Goal: Task Accomplishment & Management: Complete application form

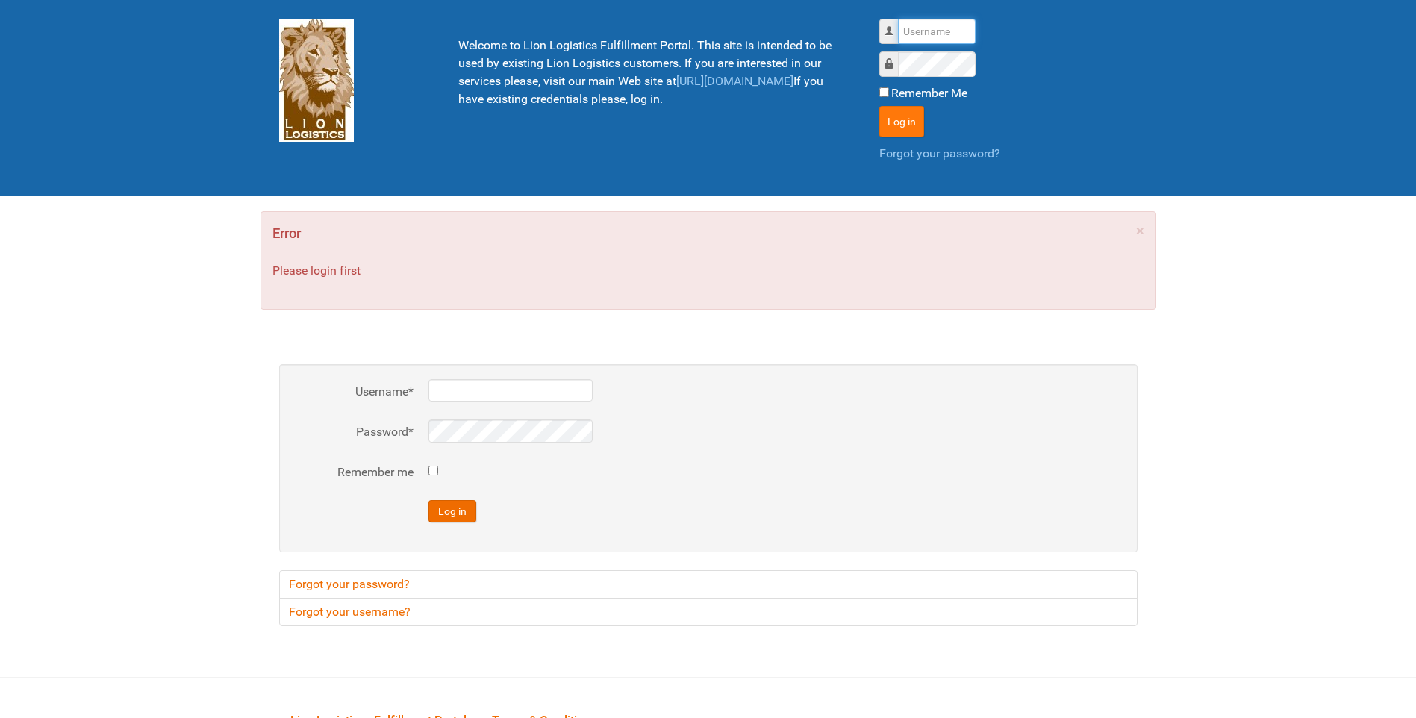
type input "lion"
click at [896, 126] on button "Log in" at bounding box center [902, 121] width 45 height 31
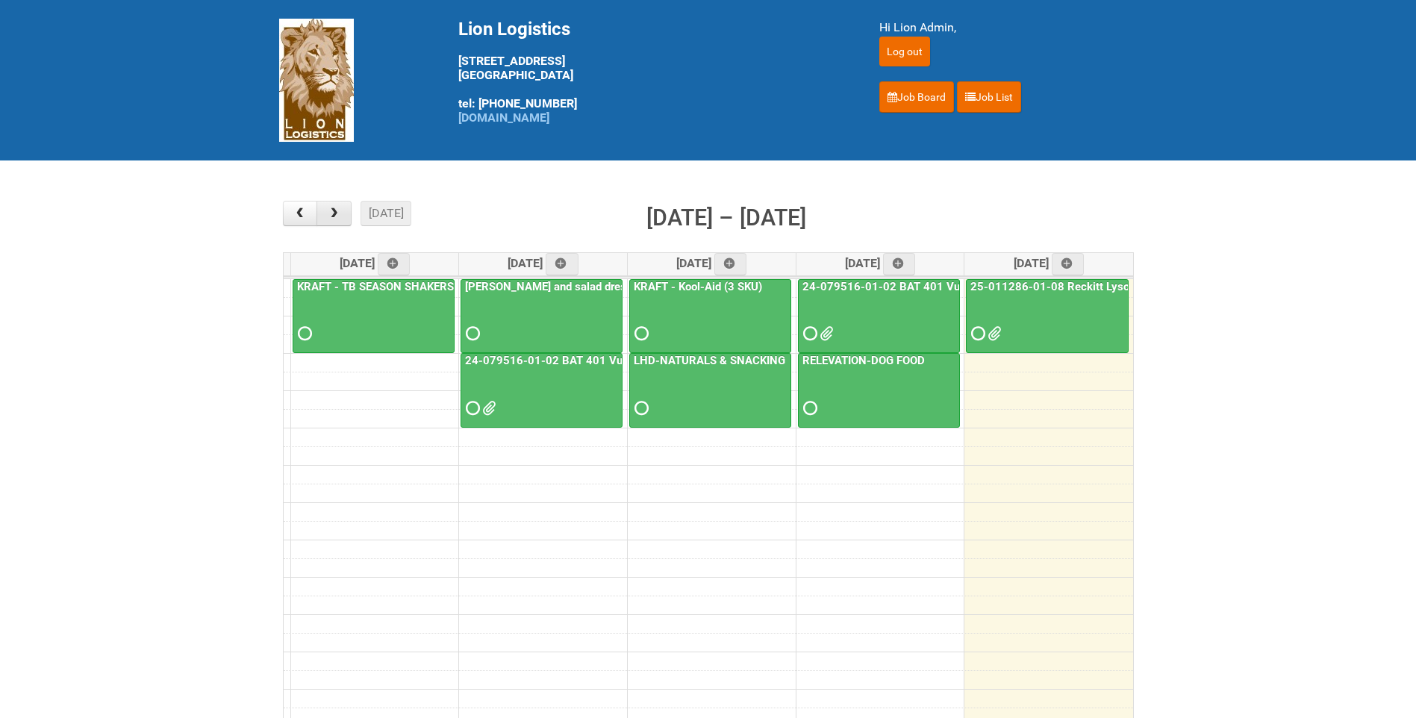
click at [324, 208] on button "button" at bounding box center [334, 213] width 35 height 25
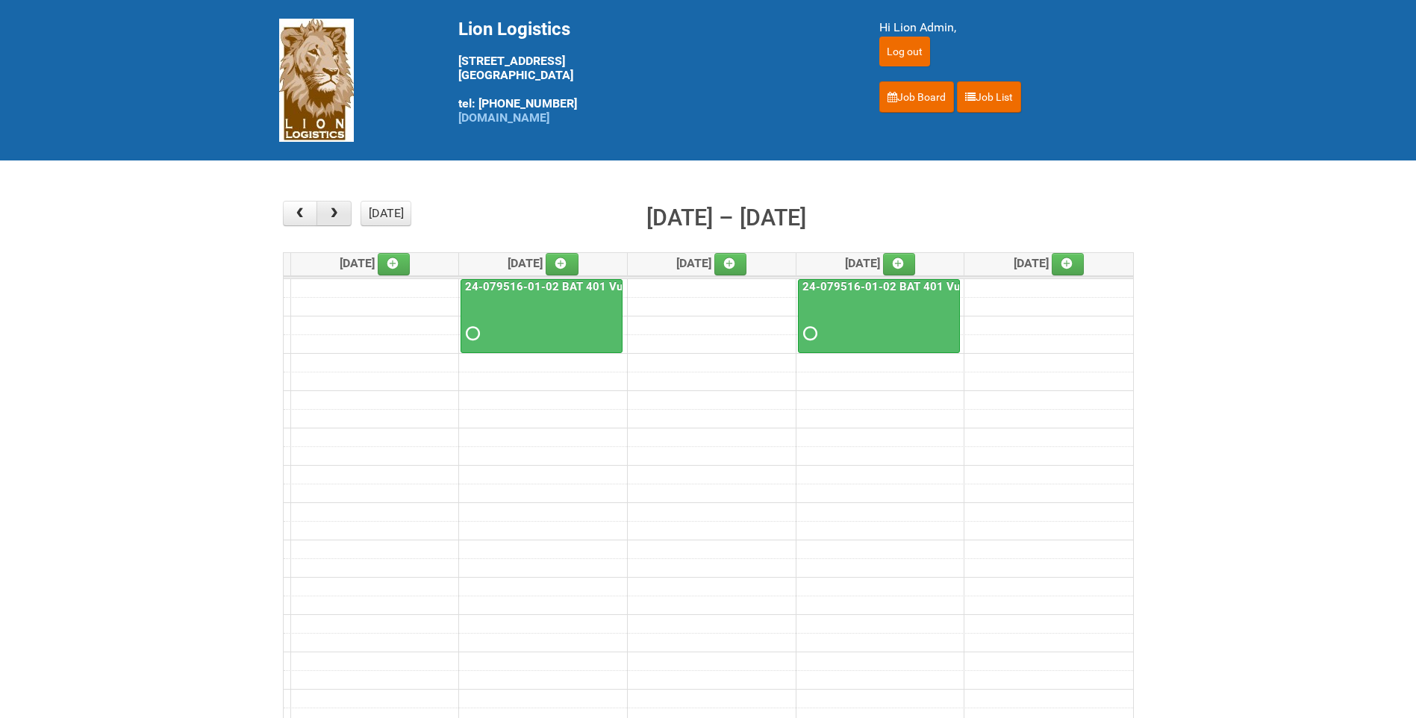
click at [324, 208] on button "button" at bounding box center [334, 213] width 35 height 25
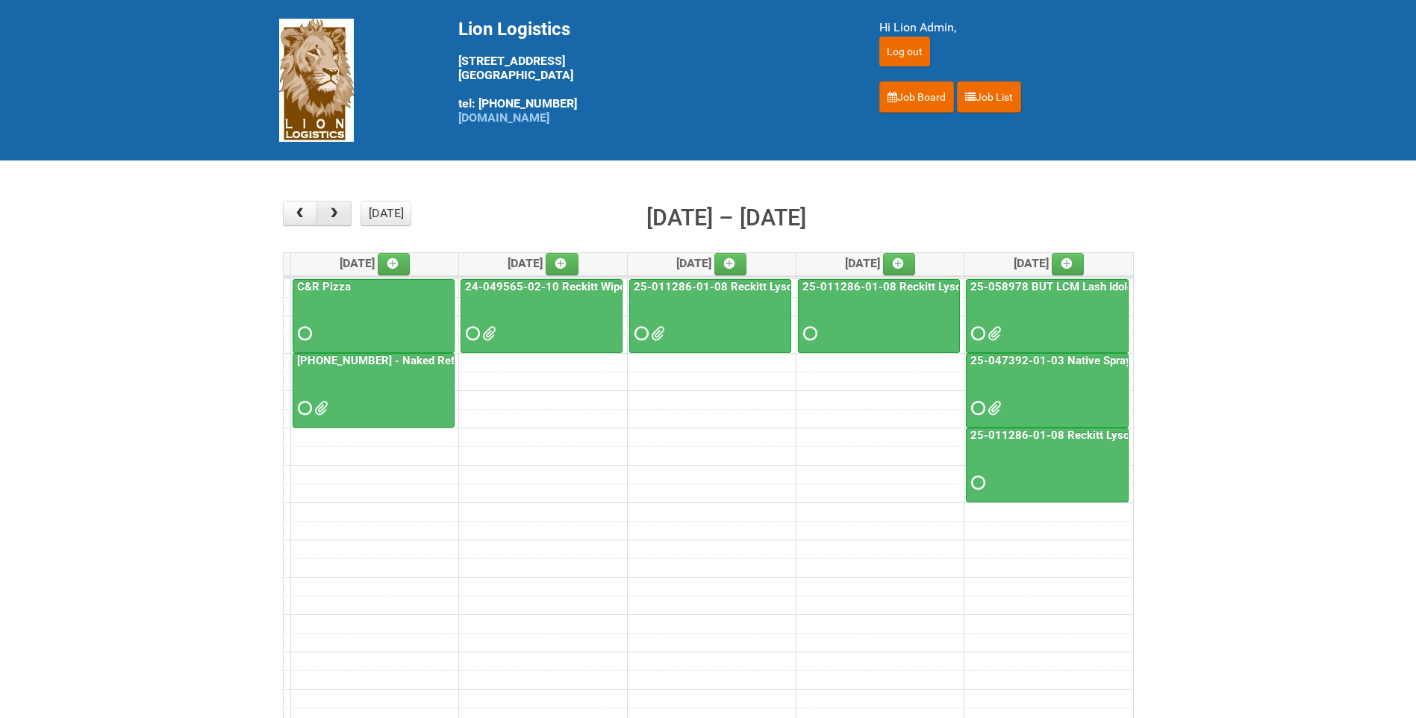
click at [324, 208] on button "button" at bounding box center [334, 213] width 35 height 25
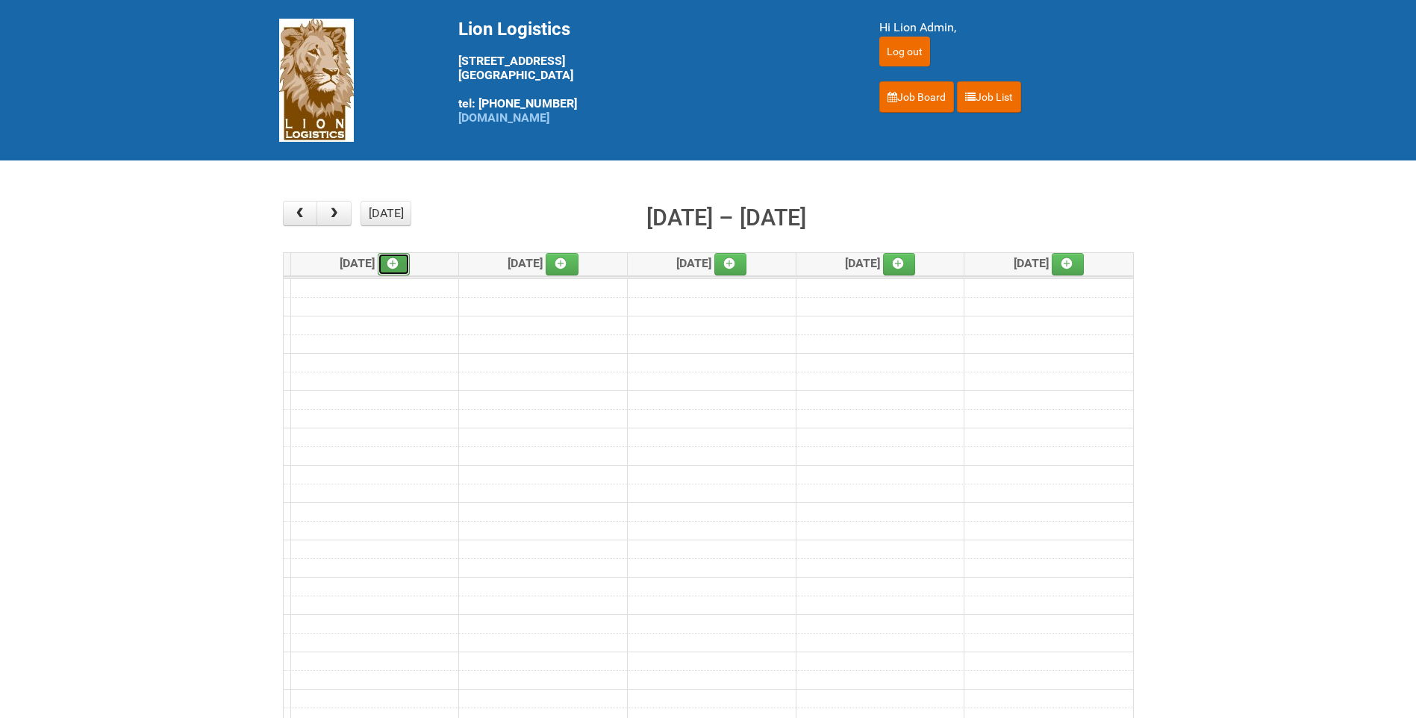
click at [398, 265] on icon at bounding box center [393, 263] width 10 height 10
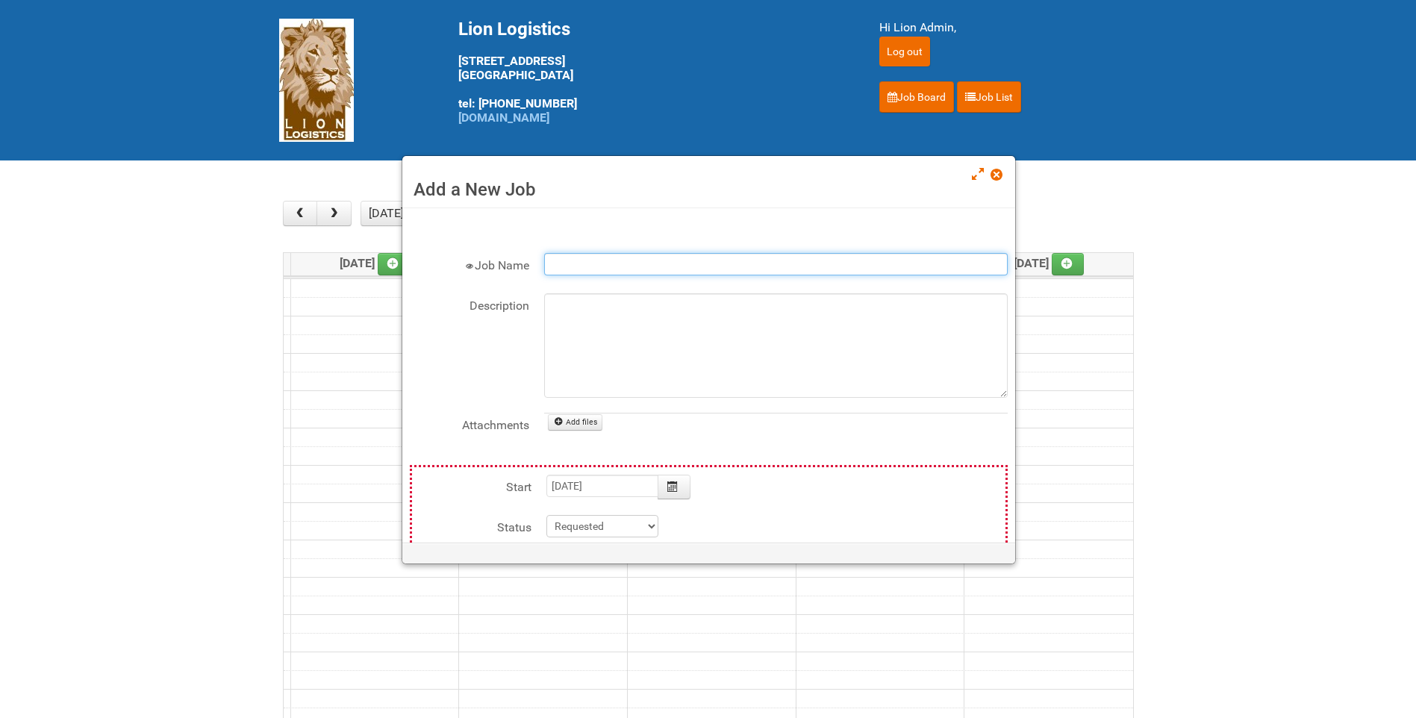
click at [594, 267] on input "Job Name" at bounding box center [776, 264] width 464 height 22
type input "STUDIO Z"
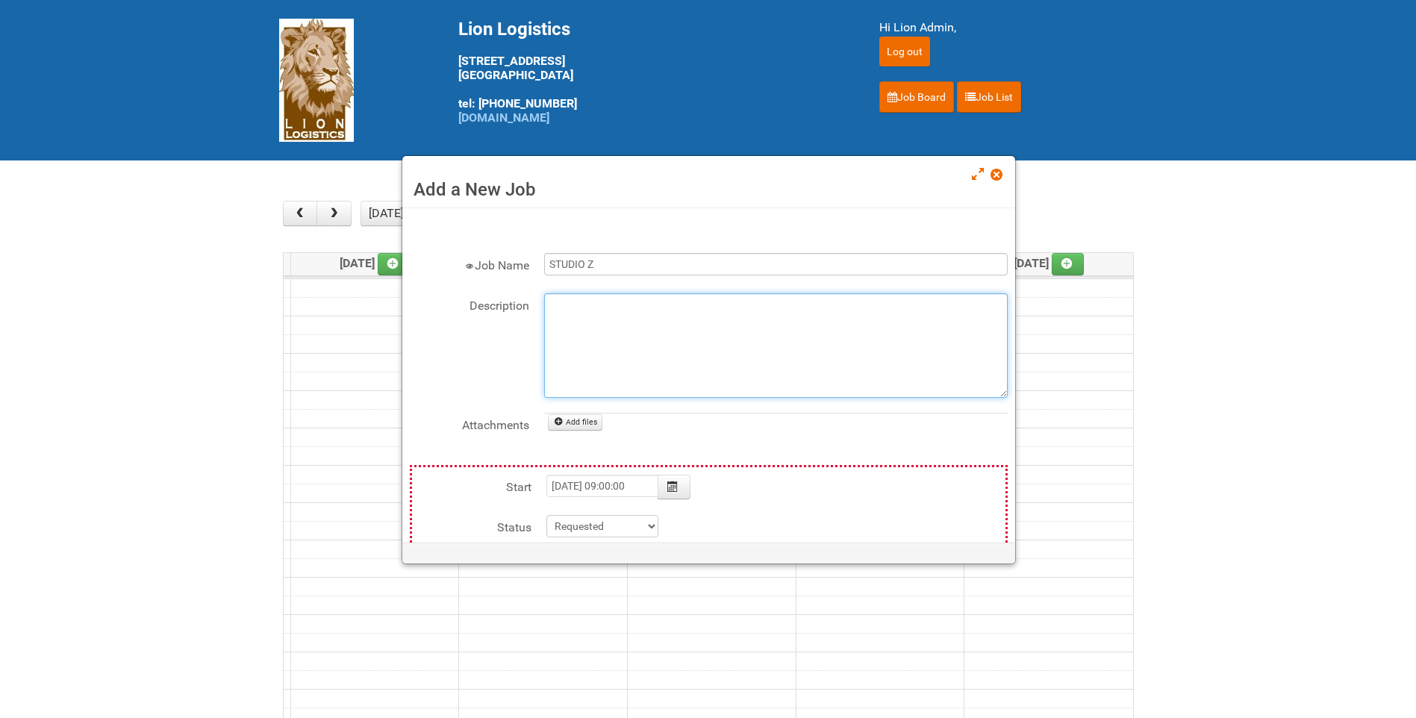
type input "[DATE]"
type textarea "100- SHIPMENT GROUND 3RD PARTY"
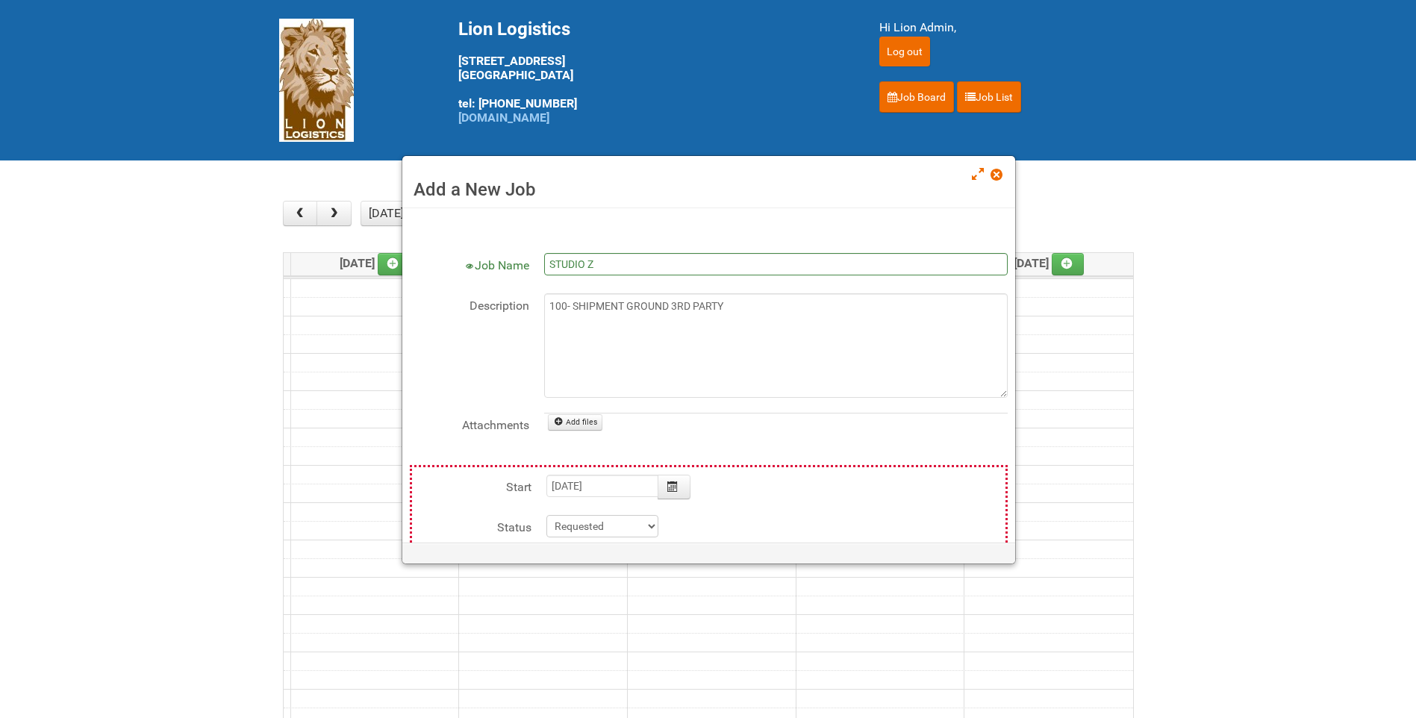
click at [453, 335] on div "Description 100- SHIPMENT GROUND 3RD PARTY" at bounding box center [709, 345] width 598 height 105
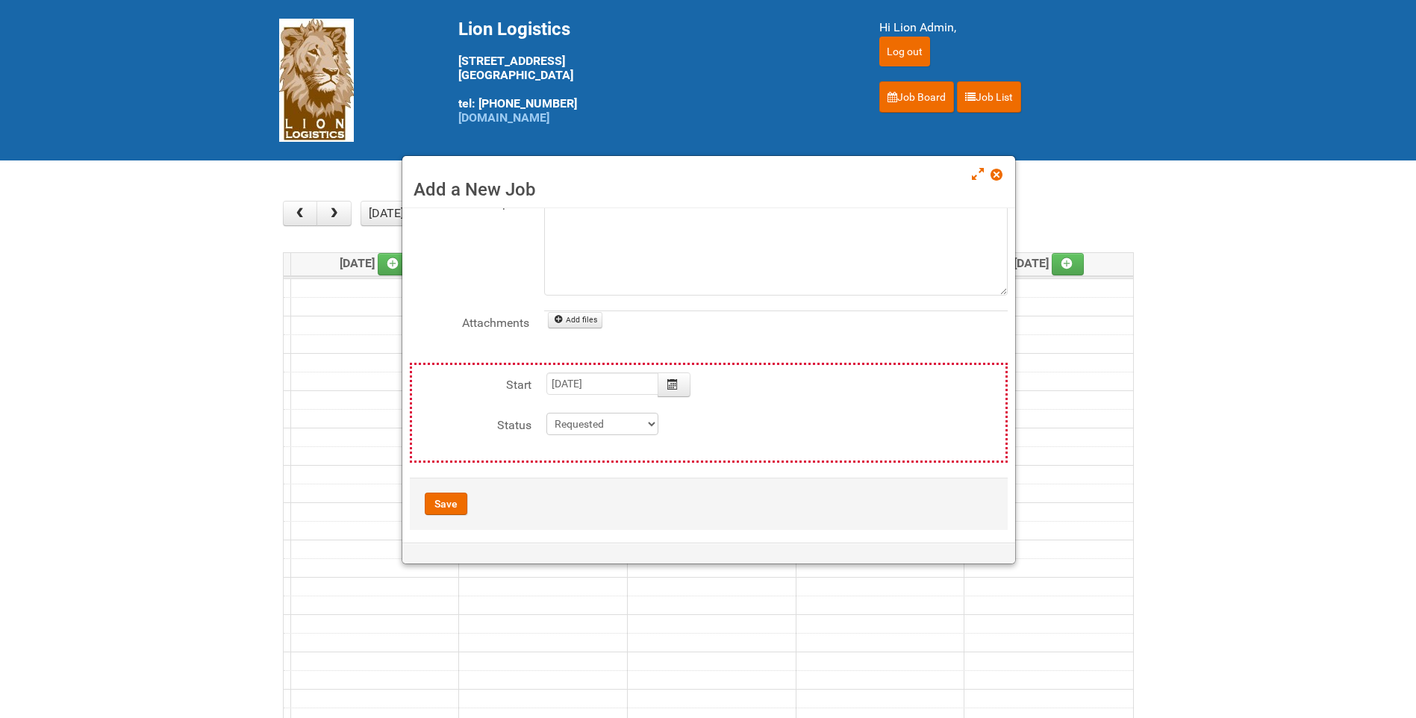
scroll to position [112, 0]
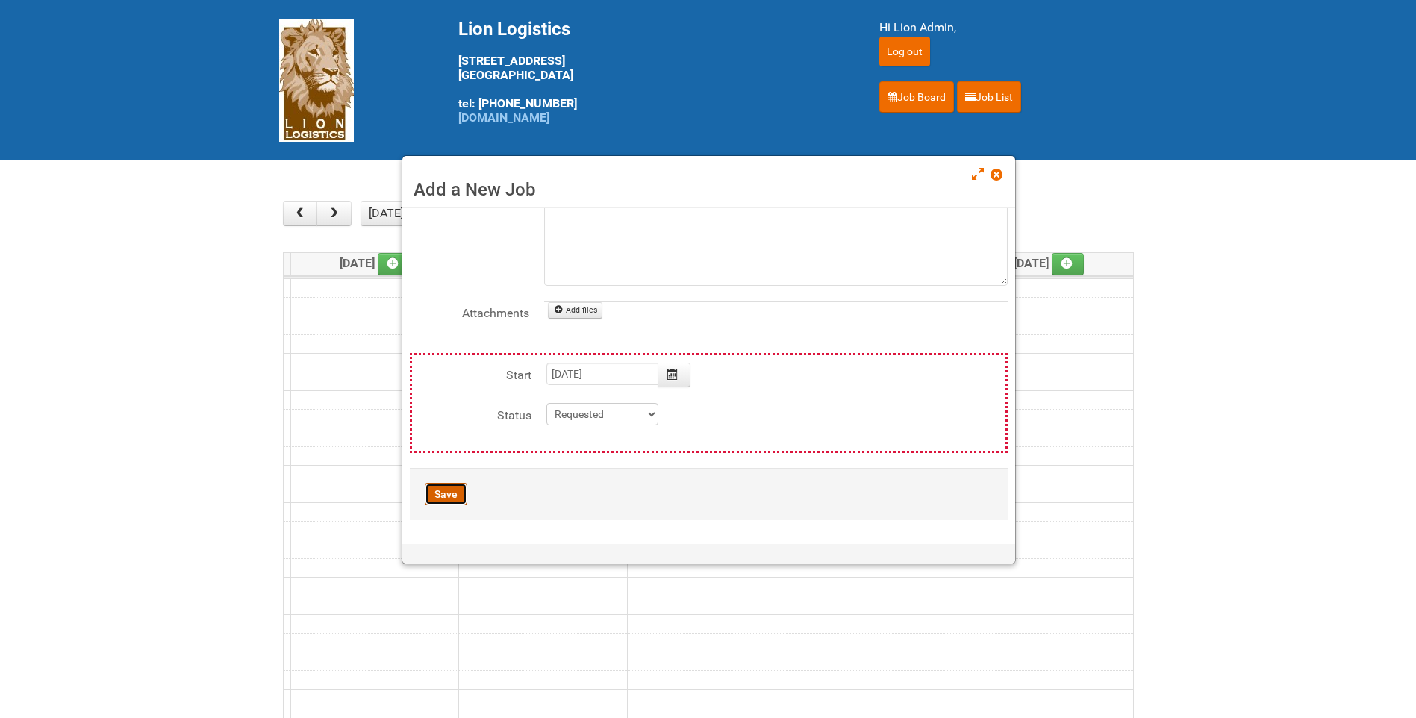
click at [452, 492] on button "Save" at bounding box center [446, 494] width 43 height 22
type input "[DATE] 09:00:00"
